Goal: Task Accomplishment & Management: Complete application form

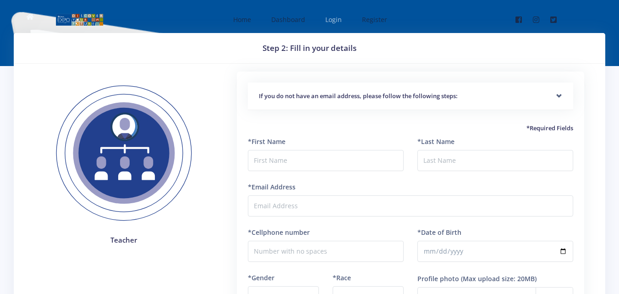
click at [337, 23] on span "Login" at bounding box center [333, 19] width 16 height 9
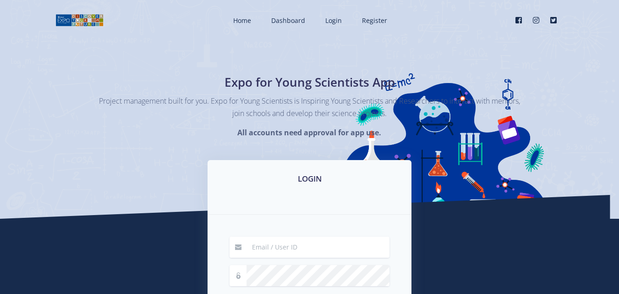
type input "nyeleti.chauke.nc@gmail.com"
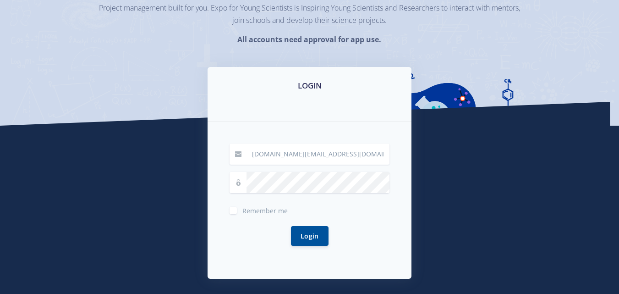
scroll to position [99, 0]
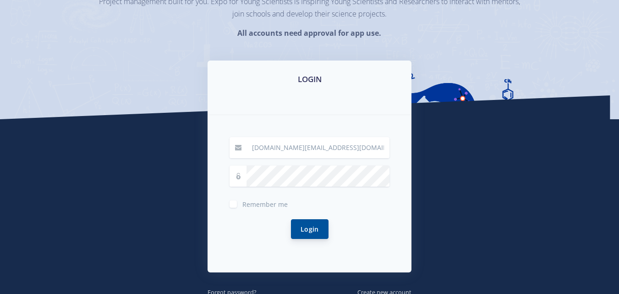
click at [315, 225] on button "Login" at bounding box center [310, 229] width 38 height 20
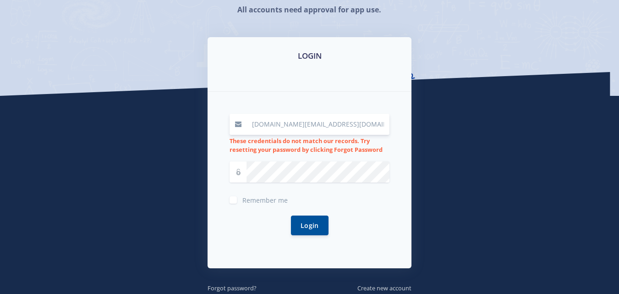
scroll to position [132, 0]
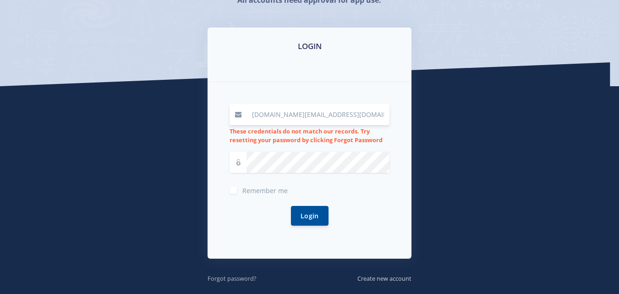
click at [223, 278] on small "Forgot password?" at bounding box center [232, 278] width 49 height 8
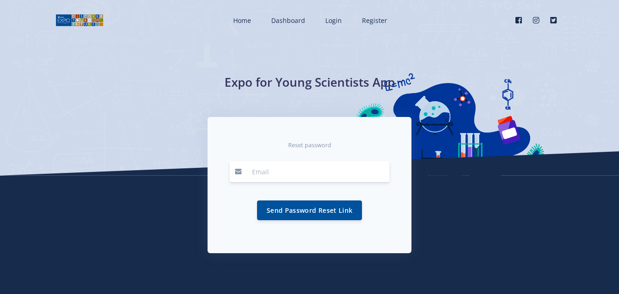
type input "[DOMAIN_NAME][EMAIL_ADDRESS][DOMAIN_NAME]"
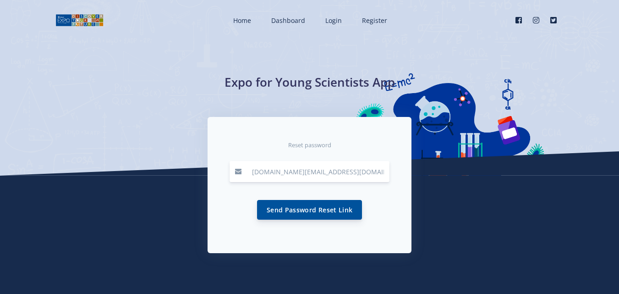
click at [304, 210] on button "Send Password Reset Link" at bounding box center [309, 210] width 105 height 20
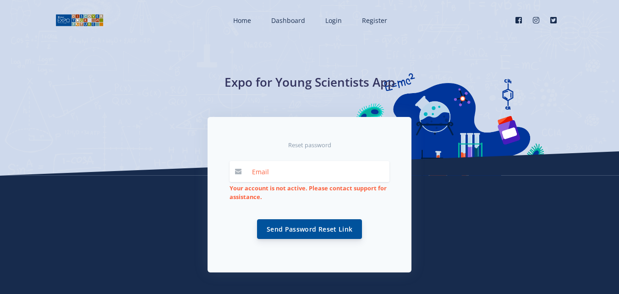
click at [295, 225] on button "Send Password Reset Link" at bounding box center [309, 229] width 105 height 20
click at [371, 21] on span "Register" at bounding box center [374, 20] width 25 height 9
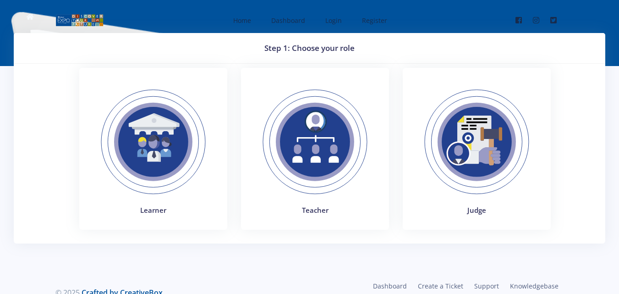
click at [308, 143] on img at bounding box center [315, 142] width 126 height 126
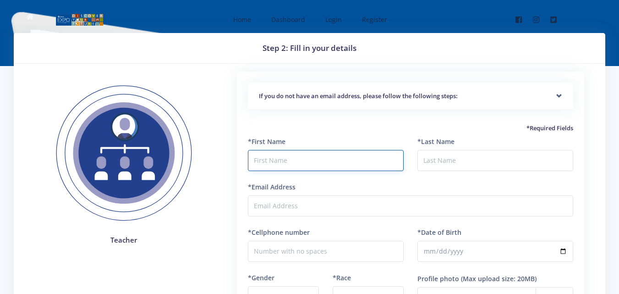
click at [297, 163] on input "text" at bounding box center [326, 160] width 156 height 21
type input "Nyeleti Appreciate"
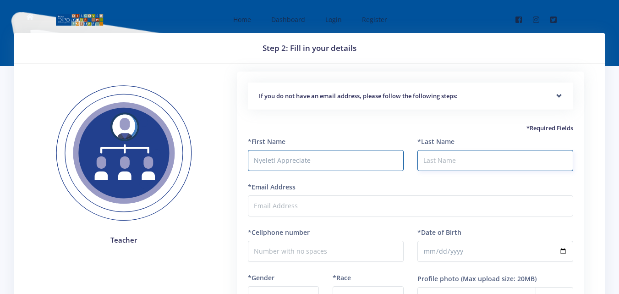
click at [472, 166] on input "*Last Name" at bounding box center [495, 160] width 156 height 21
type input "Chauke"
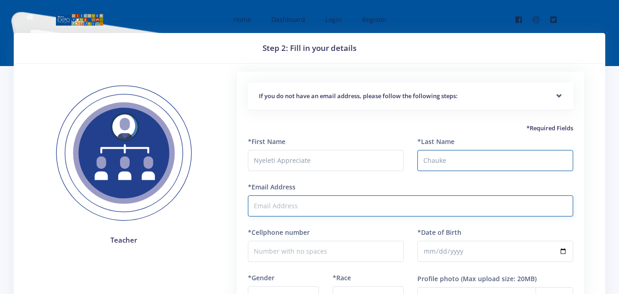
click at [306, 205] on input "*Email Address" at bounding box center [410, 205] width 325 height 21
type input "[DOMAIN_NAME][EMAIL_ADDRESS][DOMAIN_NAME]"
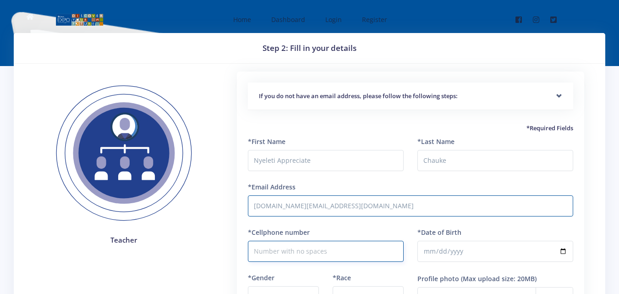
click at [346, 260] on input "*Cellphone number" at bounding box center [326, 250] width 156 height 21
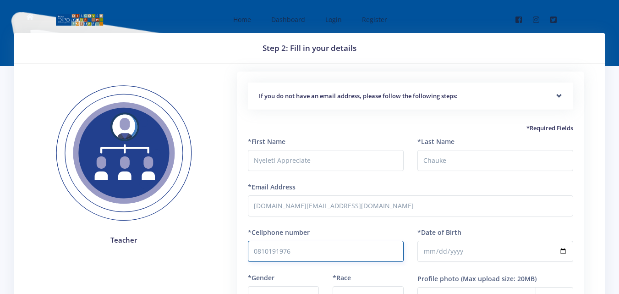
type input "0810191976"
click at [442, 254] on input "*Date of Birth" at bounding box center [495, 250] width 156 height 21
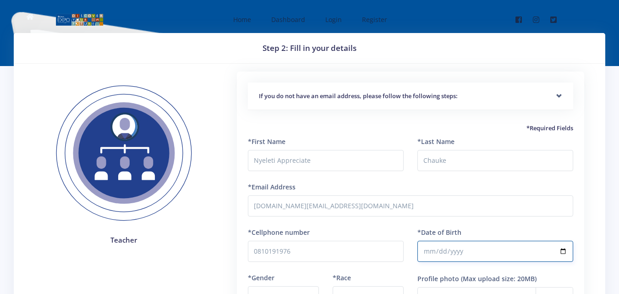
click at [431, 250] on input "*Date of Birth" at bounding box center [495, 250] width 156 height 21
type input "1994-11-06"
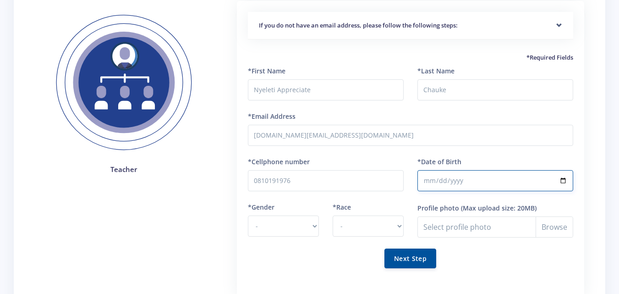
scroll to position [78, 0]
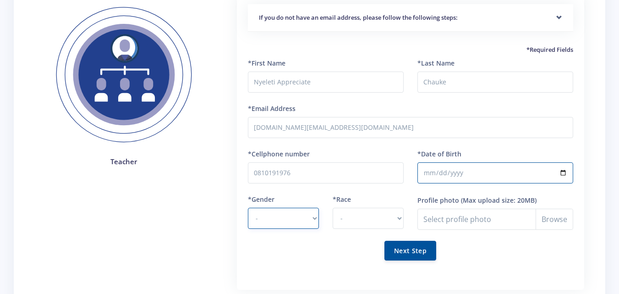
click at [308, 216] on select "- Male Female" at bounding box center [283, 218] width 71 height 21
select select "F"
click at [248, 208] on select "- Male Female" at bounding box center [283, 218] width 71 height 21
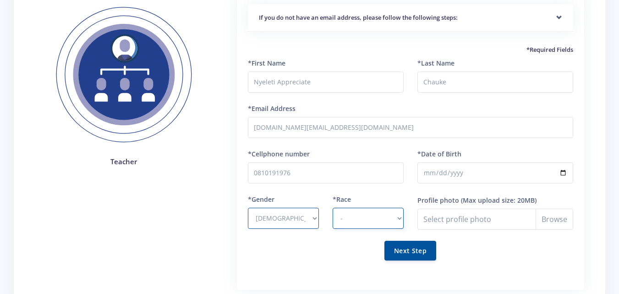
click at [376, 210] on select "- African Asian Coloured Indian White Other" at bounding box center [368, 218] width 71 height 21
select select "African"
click at [333, 208] on select "- African Asian Coloured Indian White Other" at bounding box center [368, 218] width 71 height 21
click at [406, 248] on button "Next Step" at bounding box center [410, 250] width 52 height 20
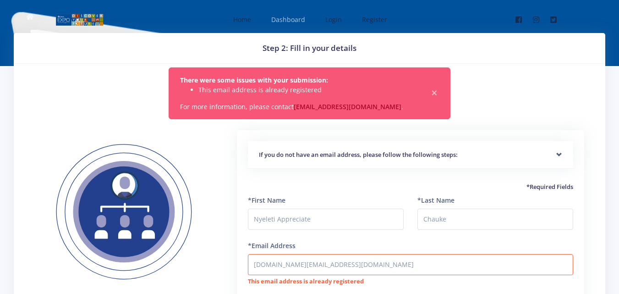
click at [286, 11] on link "Dashboard" at bounding box center [287, 19] width 50 height 24
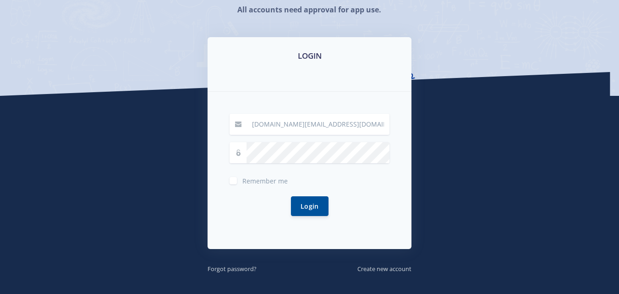
scroll to position [127, 0]
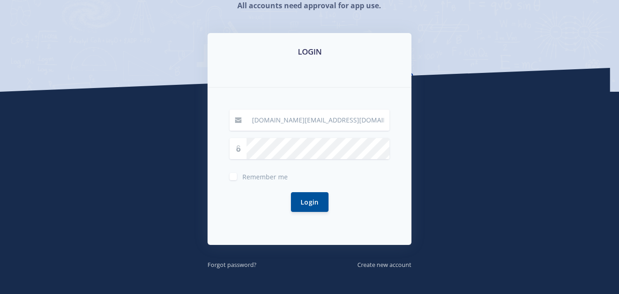
click at [349, 113] on input "[DOMAIN_NAME][EMAIL_ADDRESS][DOMAIN_NAME]" at bounding box center [317, 119] width 143 height 21
type input "n"
type input "[DOMAIN_NAME][EMAIL_ADDRESS][DOMAIN_NAME]"
click at [268, 183] on div "Login" at bounding box center [309, 202] width 160 height 42
click at [262, 198] on div "Login" at bounding box center [309, 202] width 160 height 42
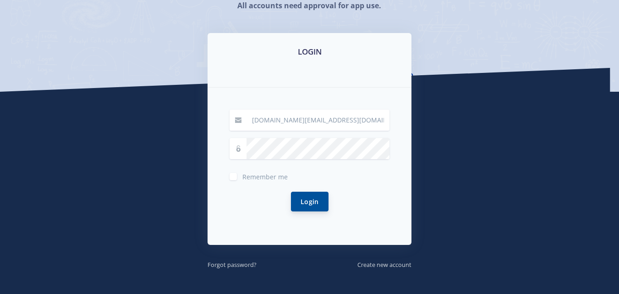
click at [313, 208] on button "Login" at bounding box center [310, 201] width 38 height 20
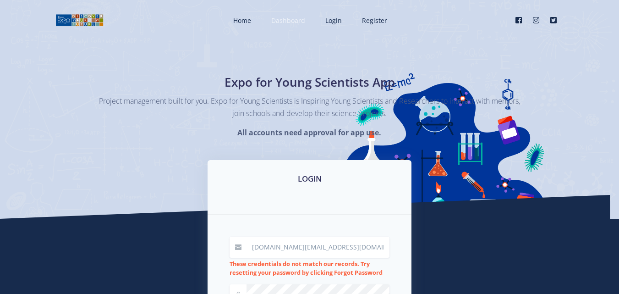
click at [283, 23] on span "Dashboard" at bounding box center [288, 20] width 34 height 9
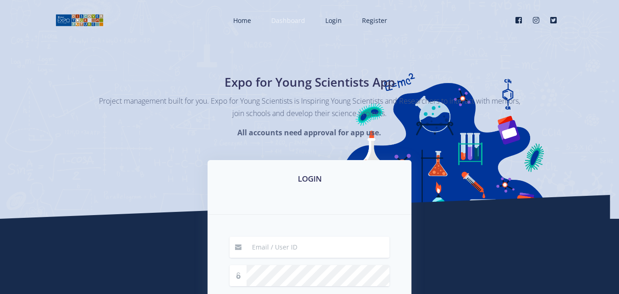
type input "[DOMAIN_NAME][EMAIL_ADDRESS][DOMAIN_NAME]"
click at [291, 21] on span "Dashboard" at bounding box center [288, 20] width 34 height 9
type input "[DOMAIN_NAME][EMAIL_ADDRESS][DOMAIN_NAME]"
click at [240, 24] on span "Home" at bounding box center [242, 20] width 18 height 9
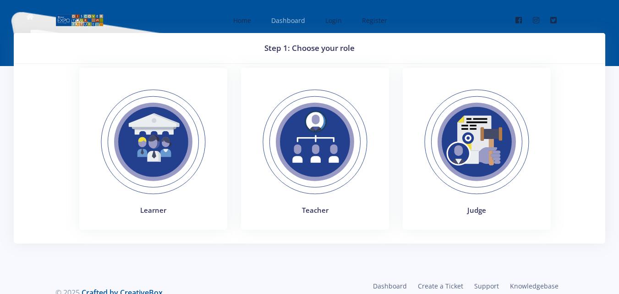
click at [278, 20] on span "Dashboard" at bounding box center [288, 20] width 34 height 9
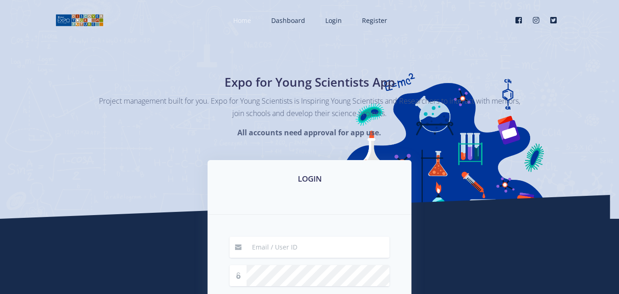
type input "[DOMAIN_NAME][EMAIL_ADDRESS][DOMAIN_NAME]"
click at [258, 20] on link "Home" at bounding box center [241, 20] width 34 height 24
type input "[DOMAIN_NAME][EMAIL_ADDRESS][DOMAIN_NAME]"
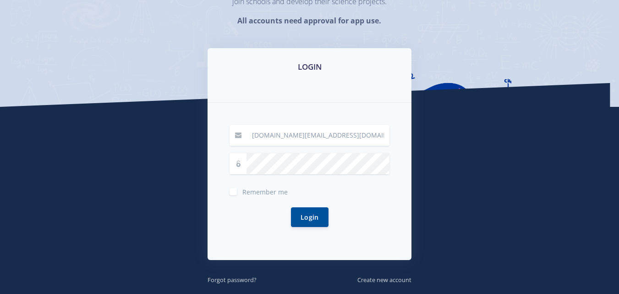
scroll to position [116, 0]
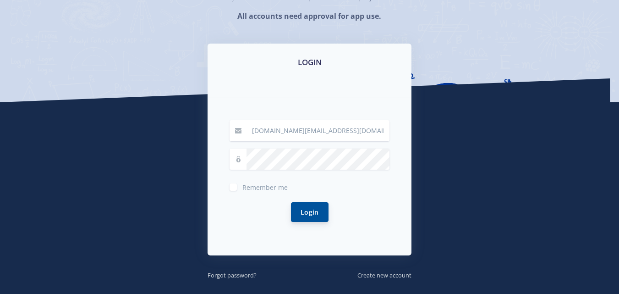
click at [310, 218] on button "Login" at bounding box center [310, 212] width 38 height 20
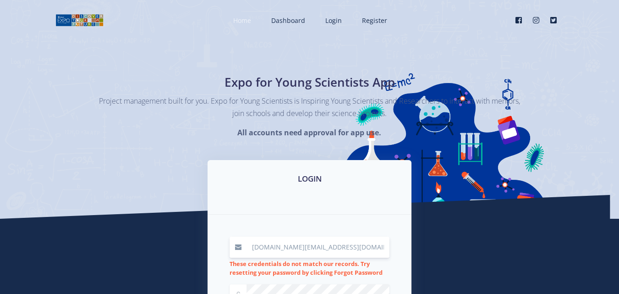
click at [251, 21] on span "Home" at bounding box center [242, 20] width 18 height 9
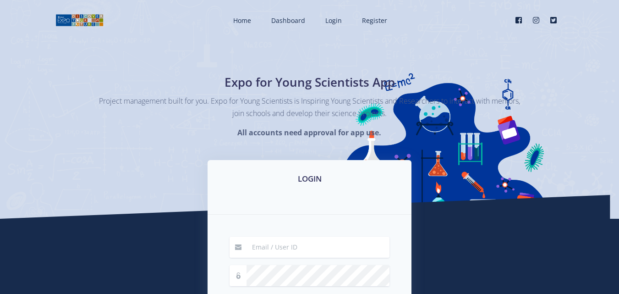
type input "[DOMAIN_NAME][EMAIL_ADDRESS][DOMAIN_NAME]"
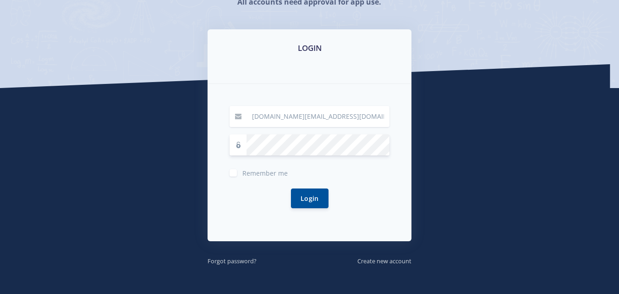
scroll to position [145, 0]
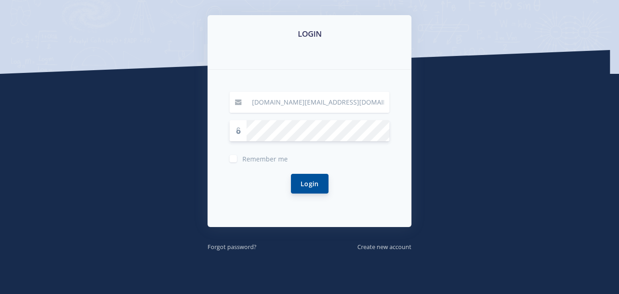
click at [321, 178] on button "Login" at bounding box center [310, 184] width 38 height 20
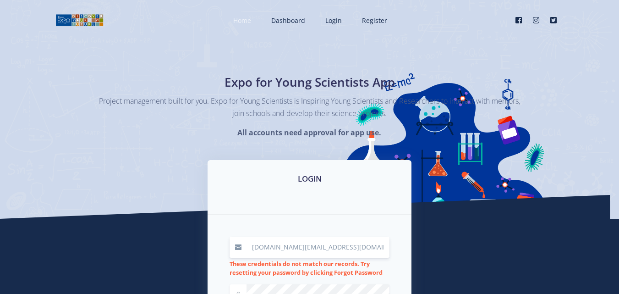
click at [249, 18] on span "Home" at bounding box center [242, 20] width 18 height 9
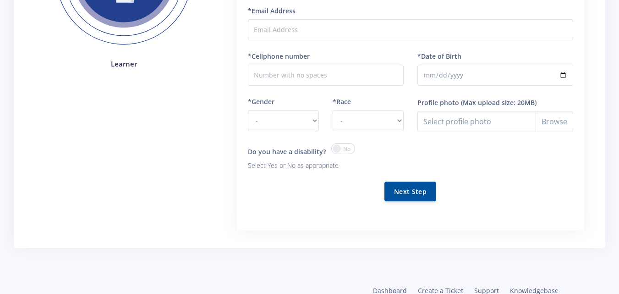
scroll to position [24, 0]
